Goal: Check status: Check status

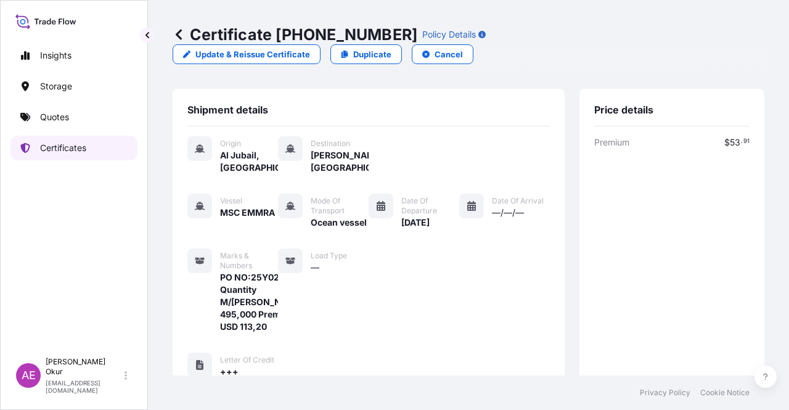
scroll to position [427, 0]
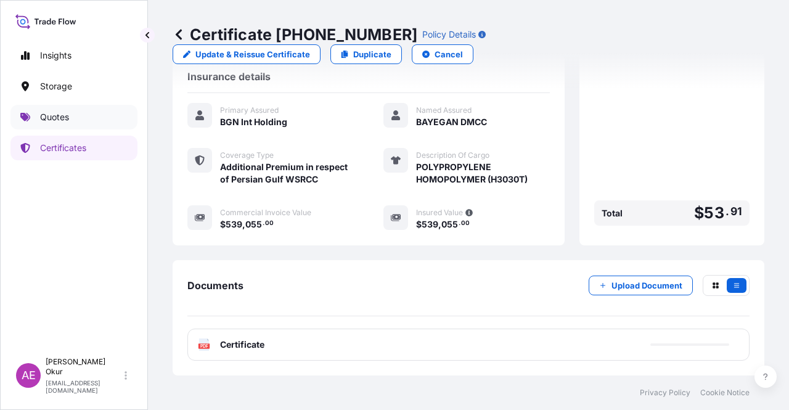
click at [97, 123] on link "Quotes" at bounding box center [73, 117] width 127 height 25
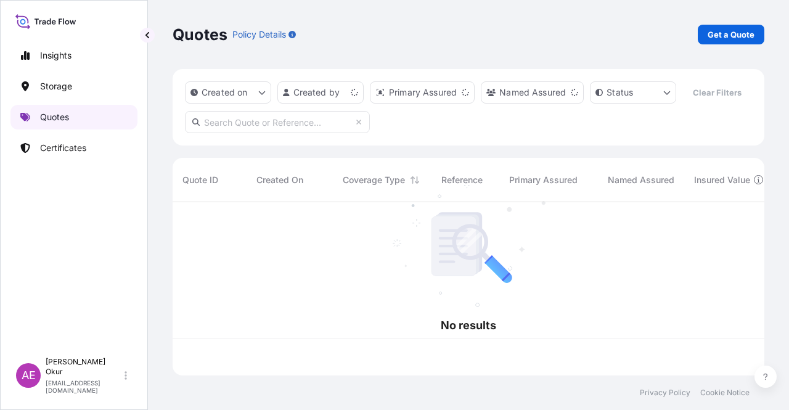
scroll to position [171, 582]
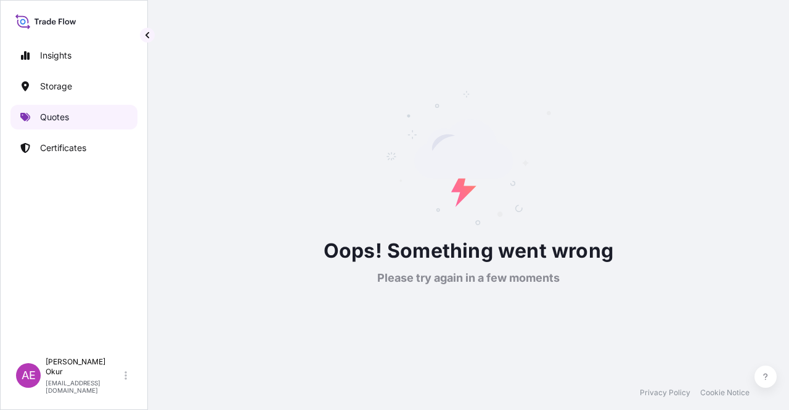
click at [92, 119] on link "Quotes" at bounding box center [73, 117] width 127 height 25
click at [77, 121] on link "Quotes" at bounding box center [73, 117] width 127 height 25
click at [84, 149] on p "Certificates" at bounding box center [63, 148] width 46 height 12
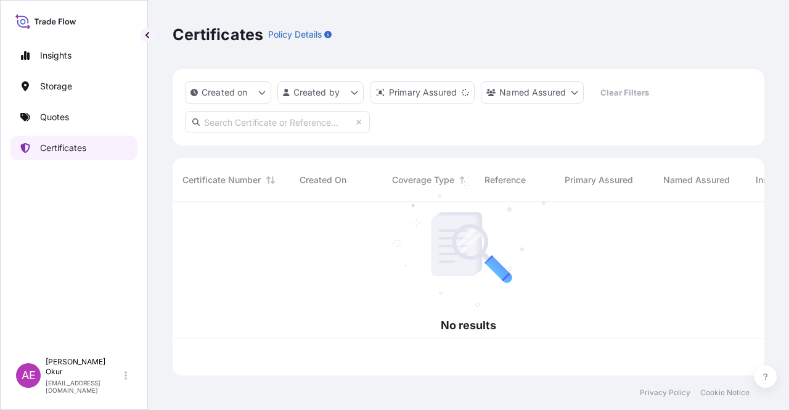
scroll to position [171, 582]
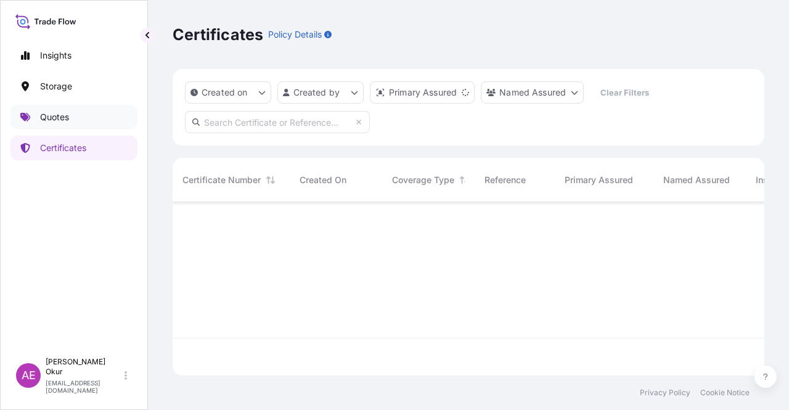
click at [86, 124] on link "Quotes" at bounding box center [73, 117] width 127 height 25
